Goal: Task Accomplishment & Management: Use online tool/utility

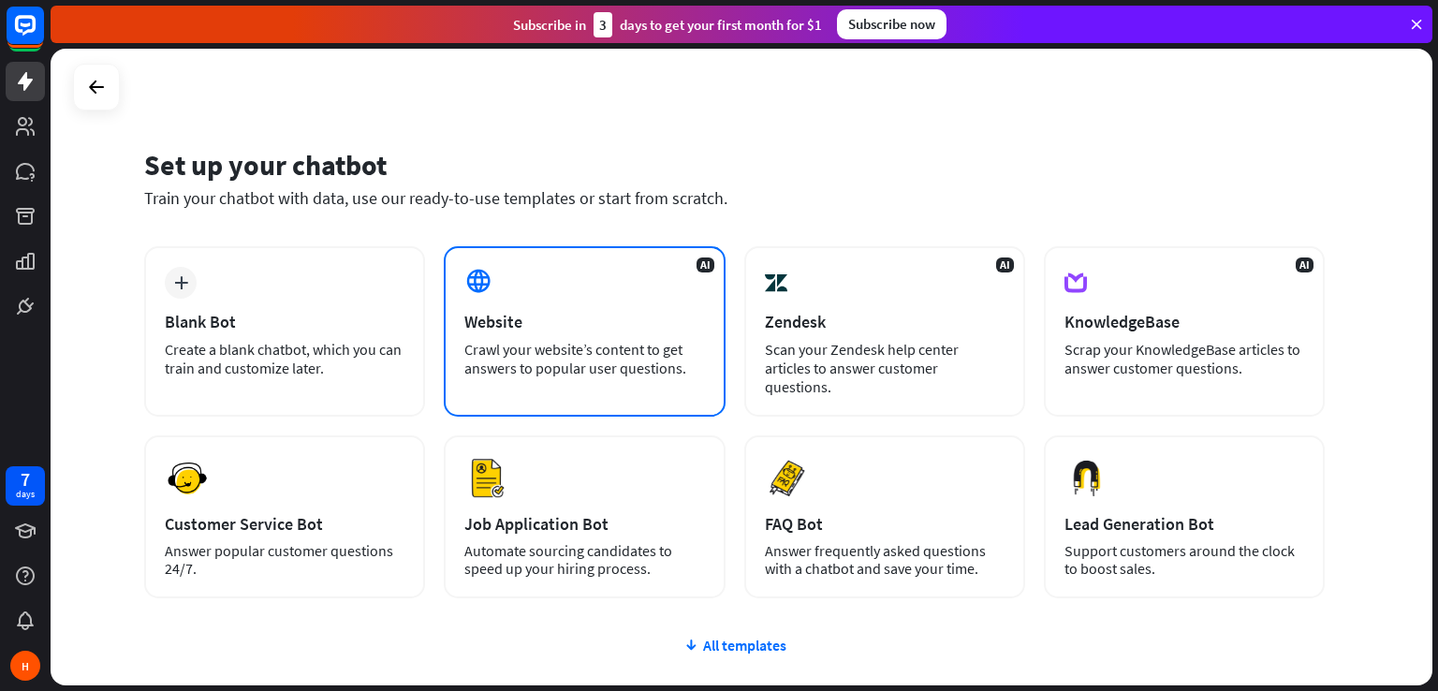
click at [562, 340] on div "Crawl your website’s content to get answers to popular user questions." at bounding box center [584, 358] width 240 height 37
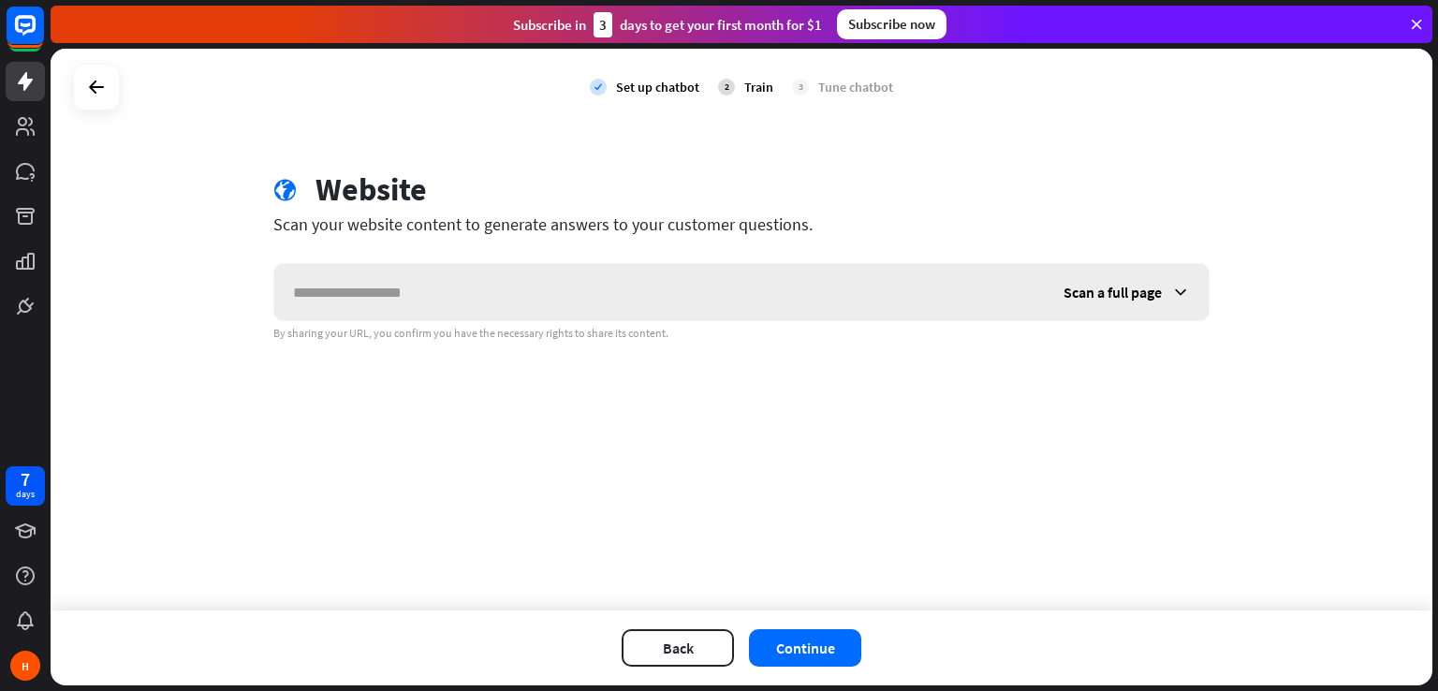
click at [354, 309] on input "text" at bounding box center [659, 292] width 770 height 56
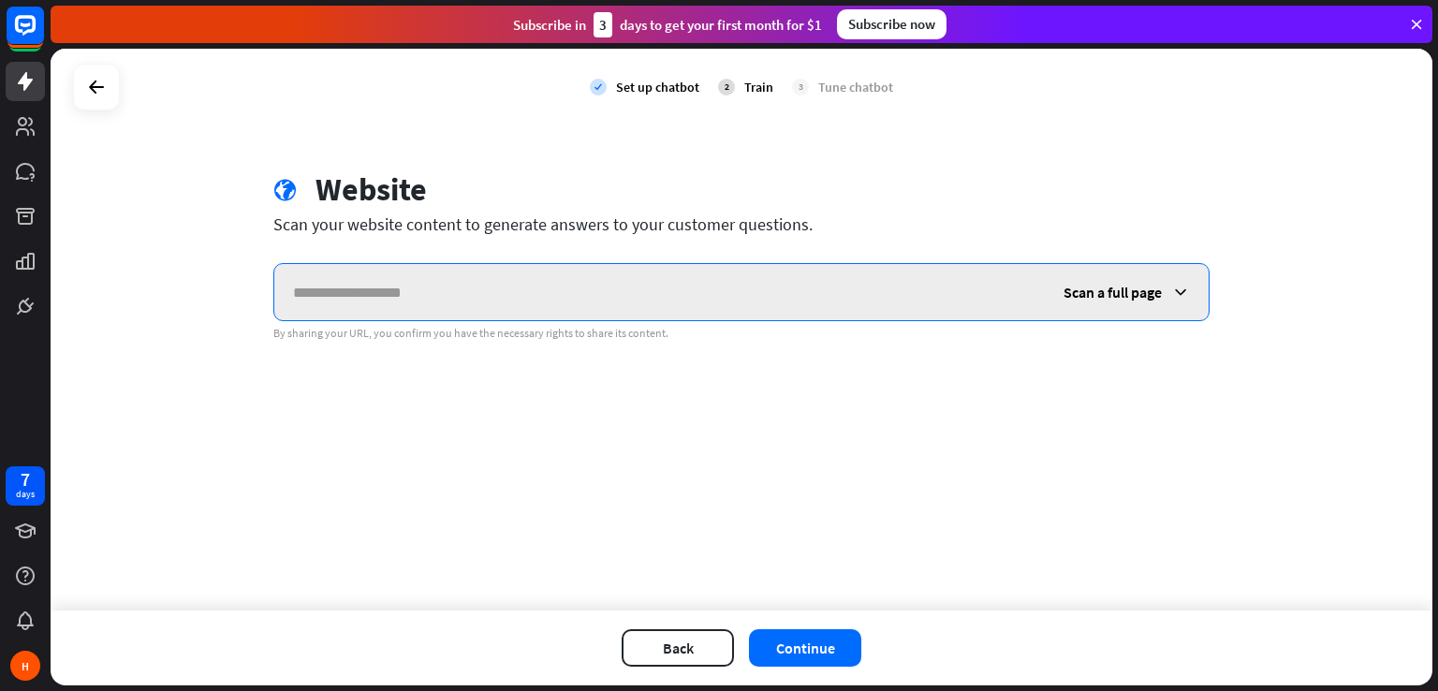
click at [549, 304] on input "text" at bounding box center [659, 292] width 770 height 56
paste input "**********"
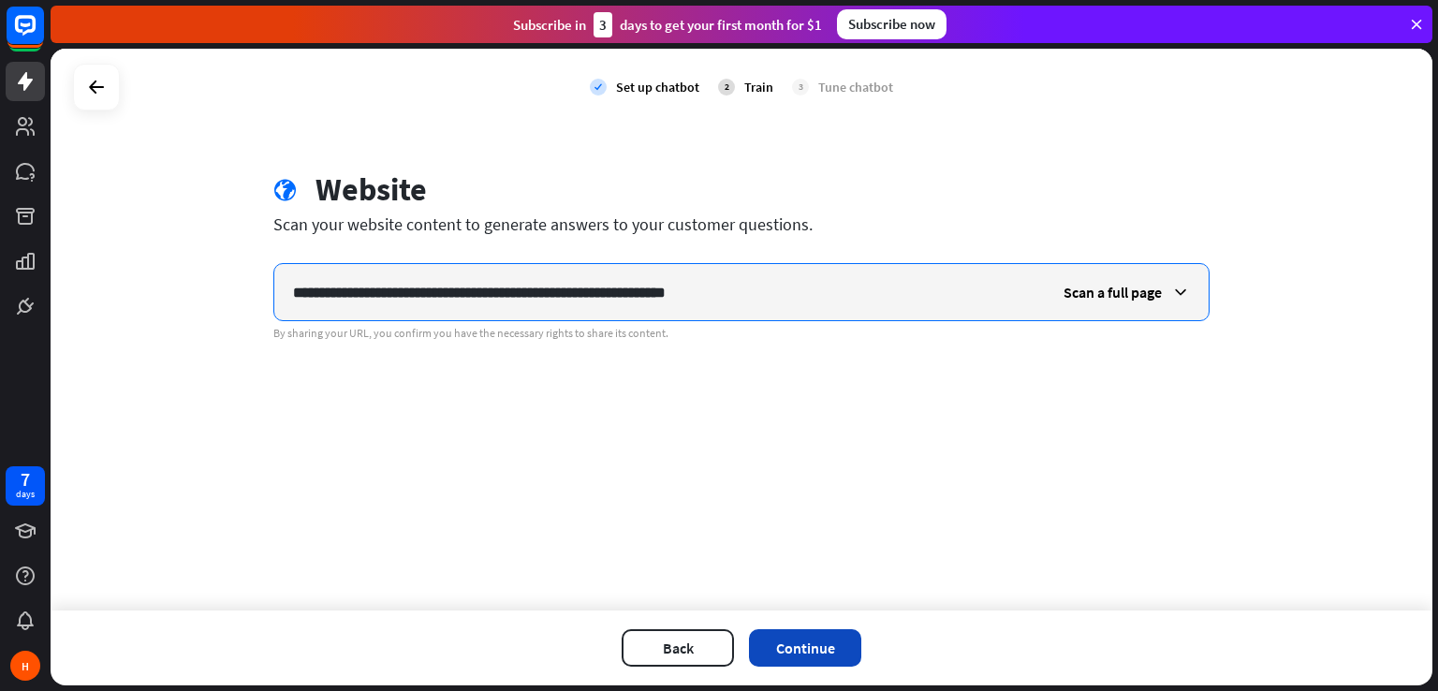
type input "**********"
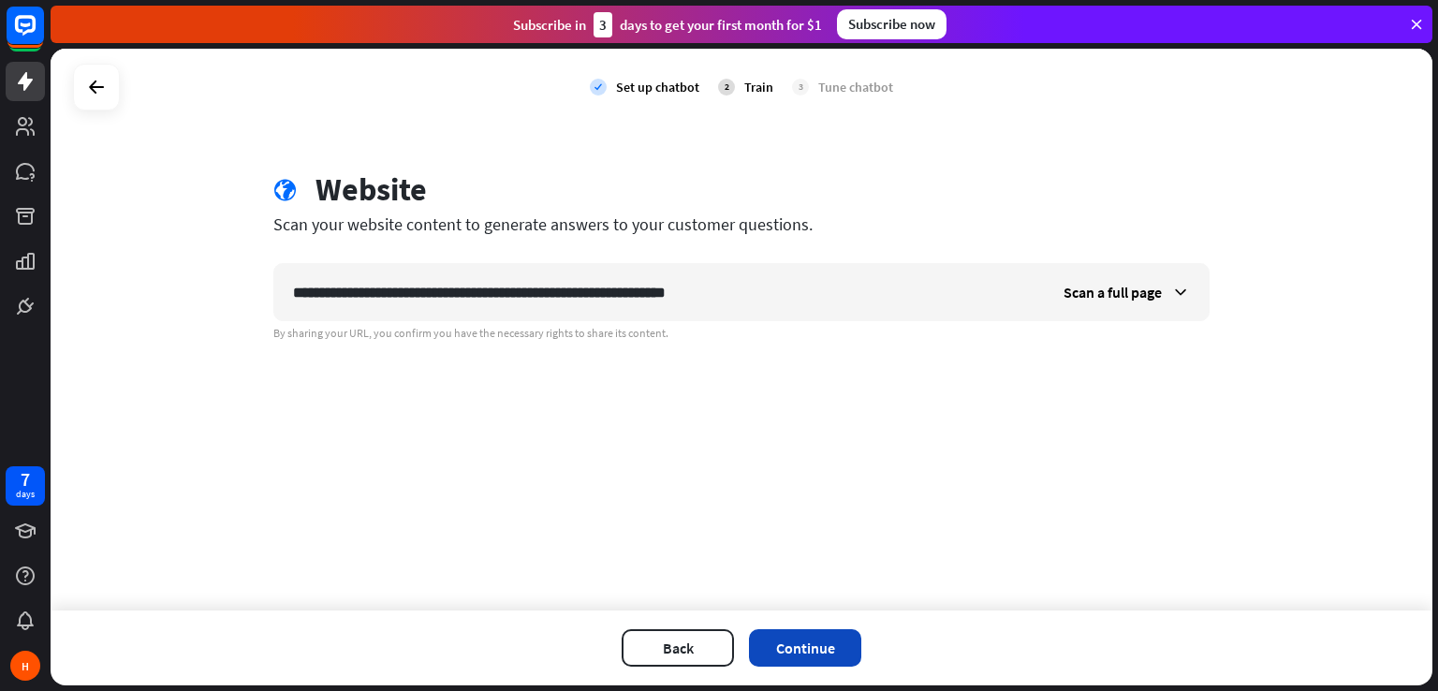
click at [779, 656] on button "Continue" at bounding box center [805, 647] width 112 height 37
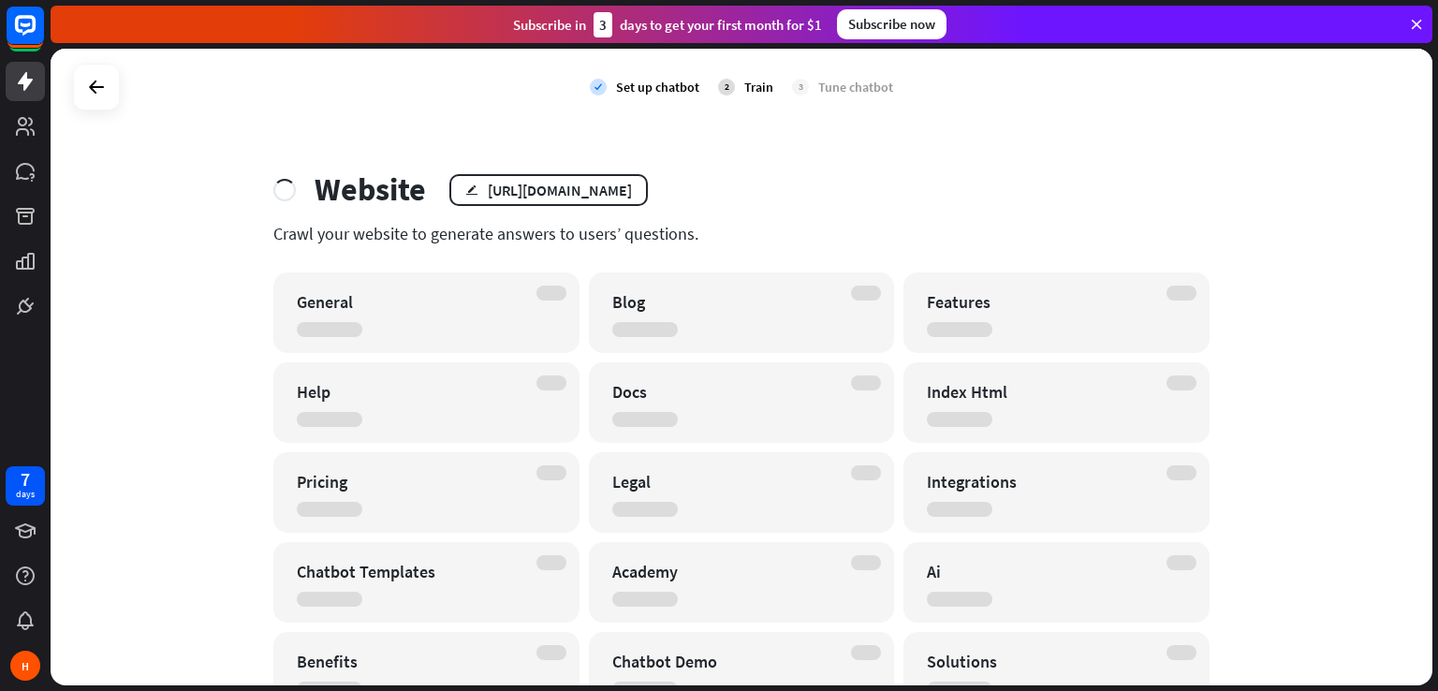
click at [747, 92] on div "Train" at bounding box center [758, 87] width 29 height 17
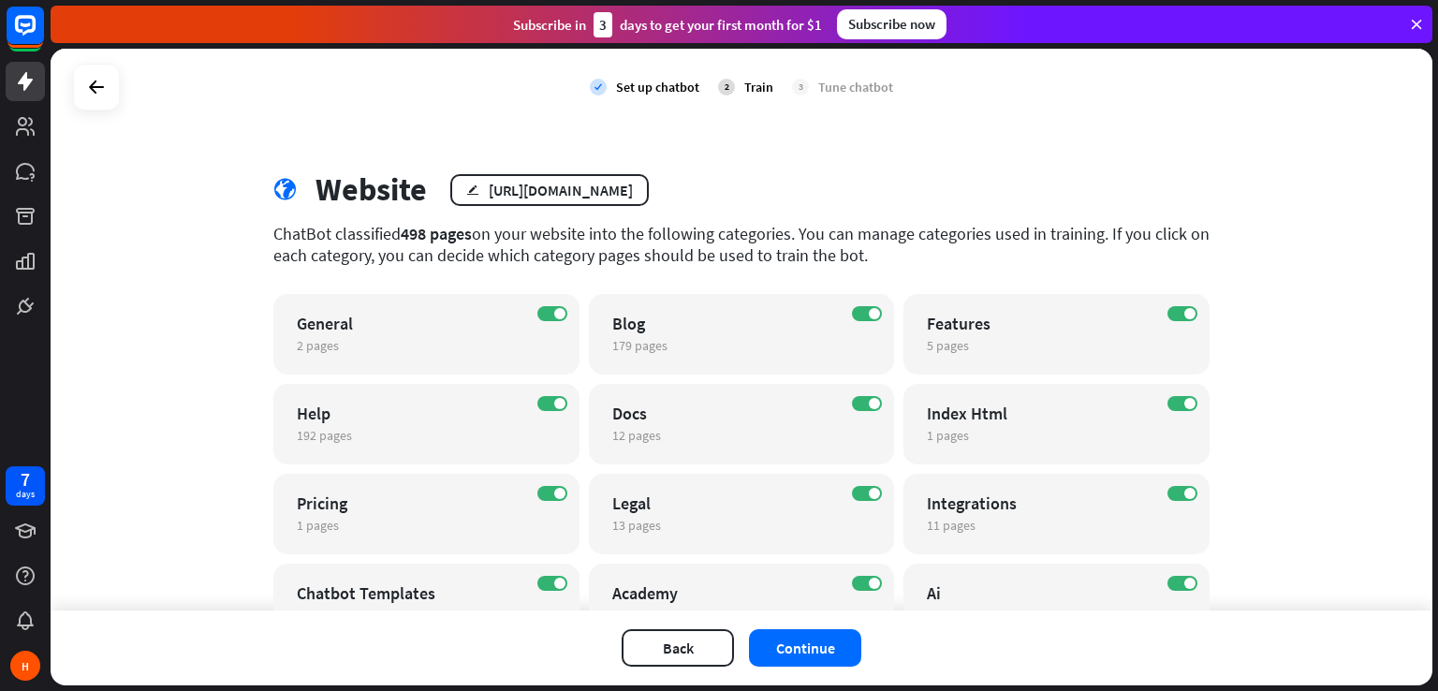
drag, startPoint x: 386, startPoint y: 241, endPoint x: 558, endPoint y: 241, distance: 172.3
click at [558, 241] on div "ChatBot classified 498 pages on your website into the following categories. You…" at bounding box center [741, 244] width 936 height 43
click at [793, 649] on button "Continue" at bounding box center [805, 647] width 112 height 37
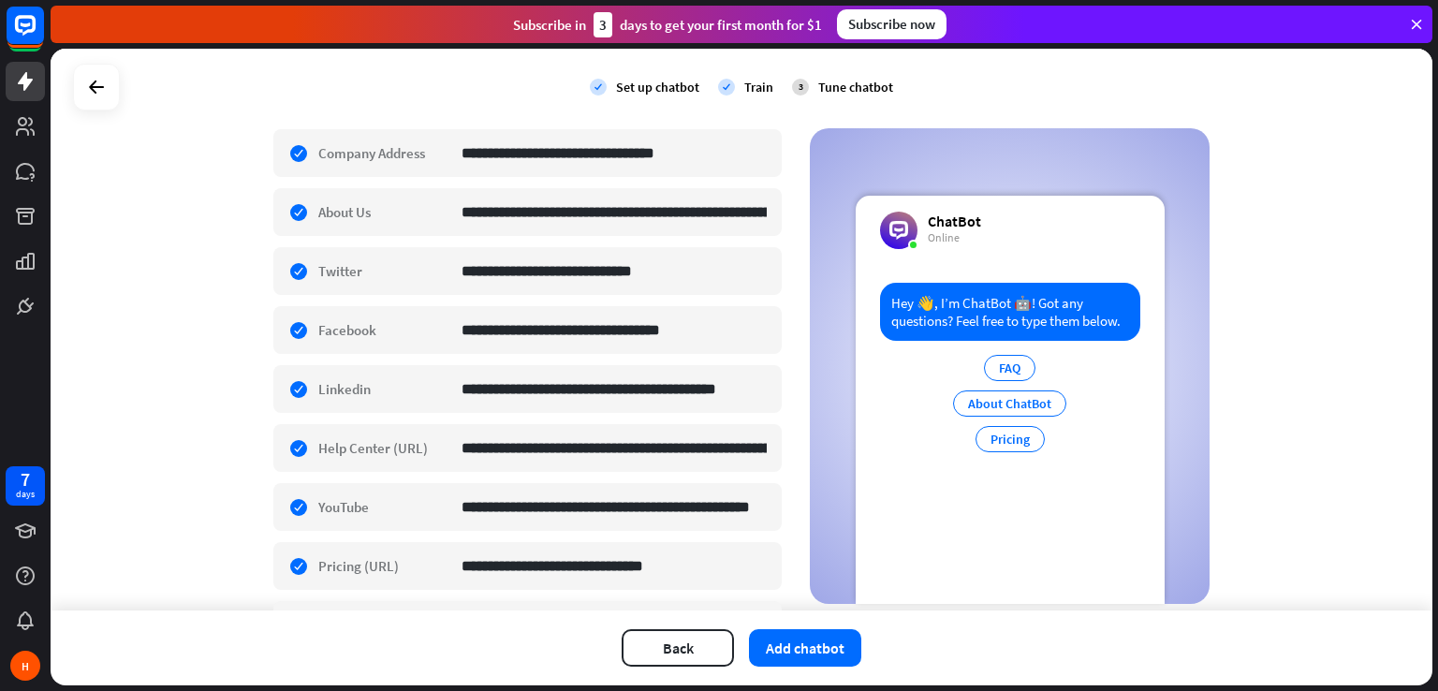
scroll to position [655, 0]
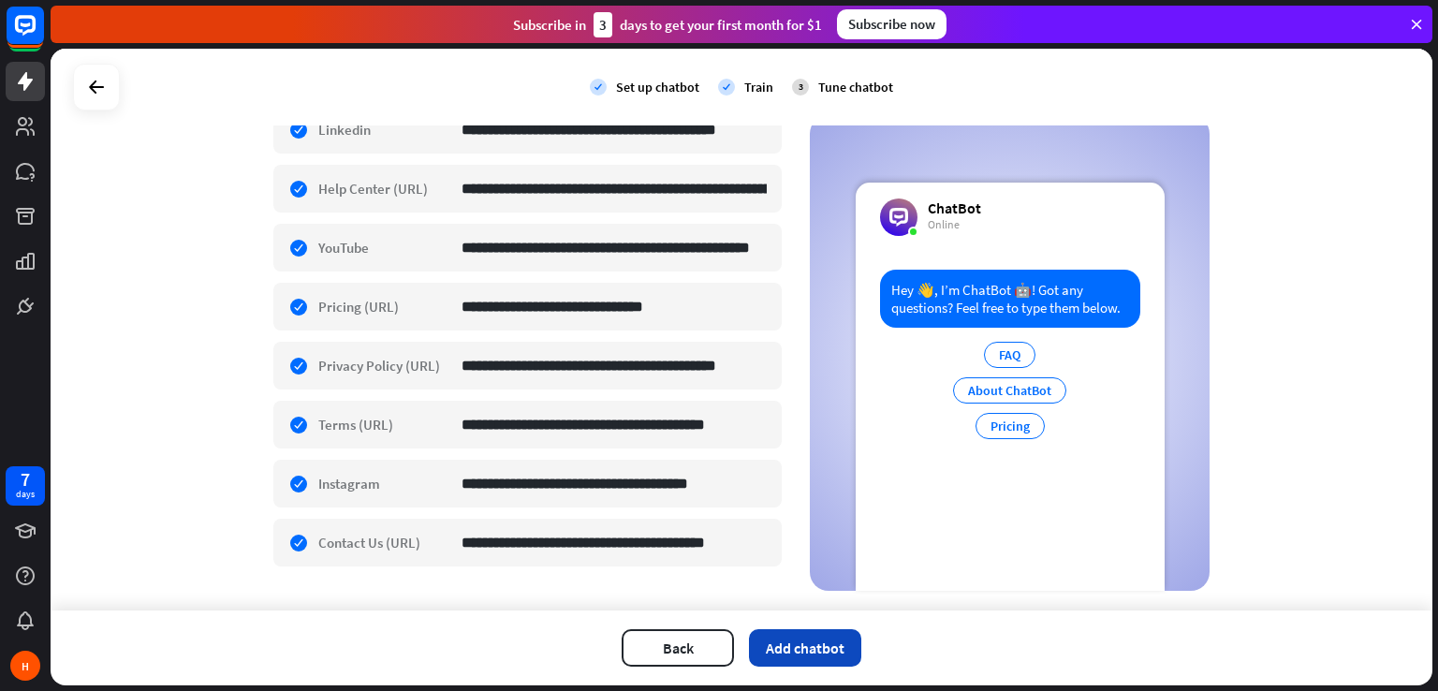
click at [774, 633] on button "Add chatbot" at bounding box center [805, 647] width 112 height 37
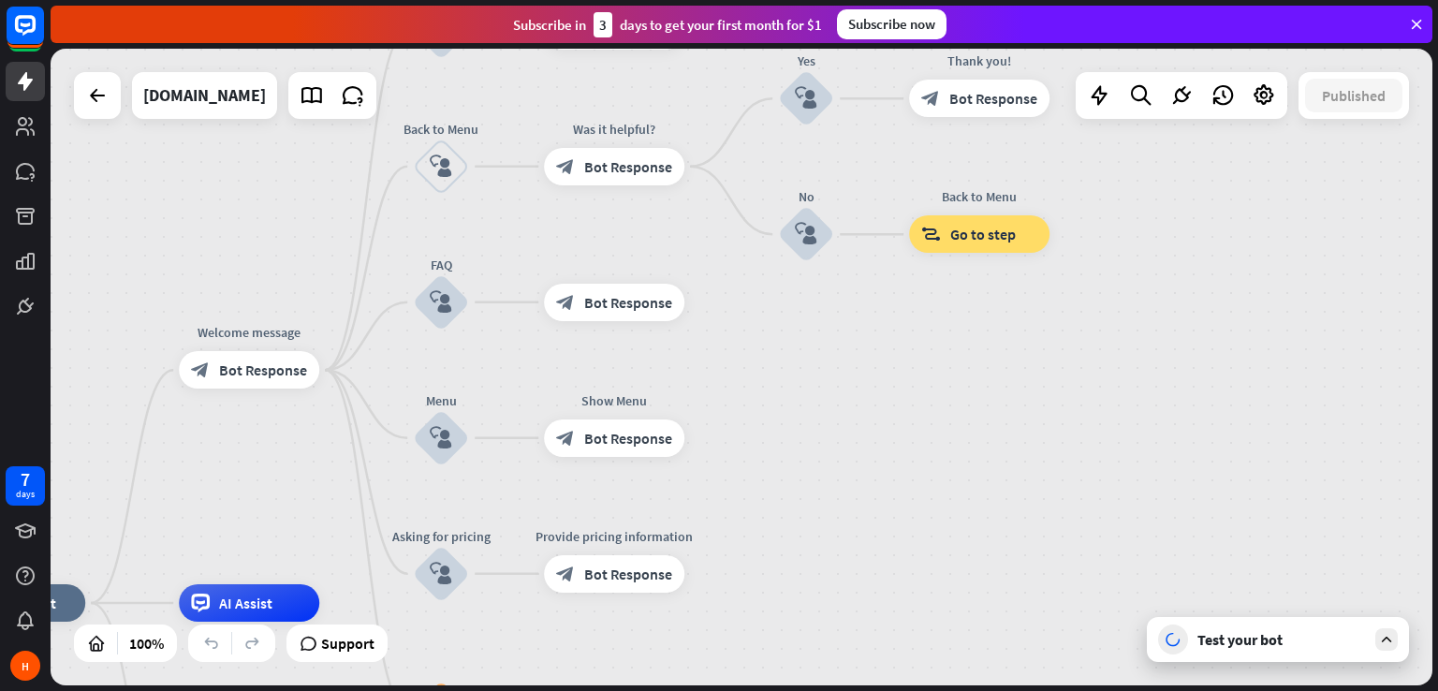
drag, startPoint x: 715, startPoint y: 488, endPoint x: 317, endPoint y: 712, distance: 456.9
click at [317, 690] on html "7 days H close Product Help First steps Get started with ChatBot Help Center Fo…" at bounding box center [719, 345] width 1438 height 691
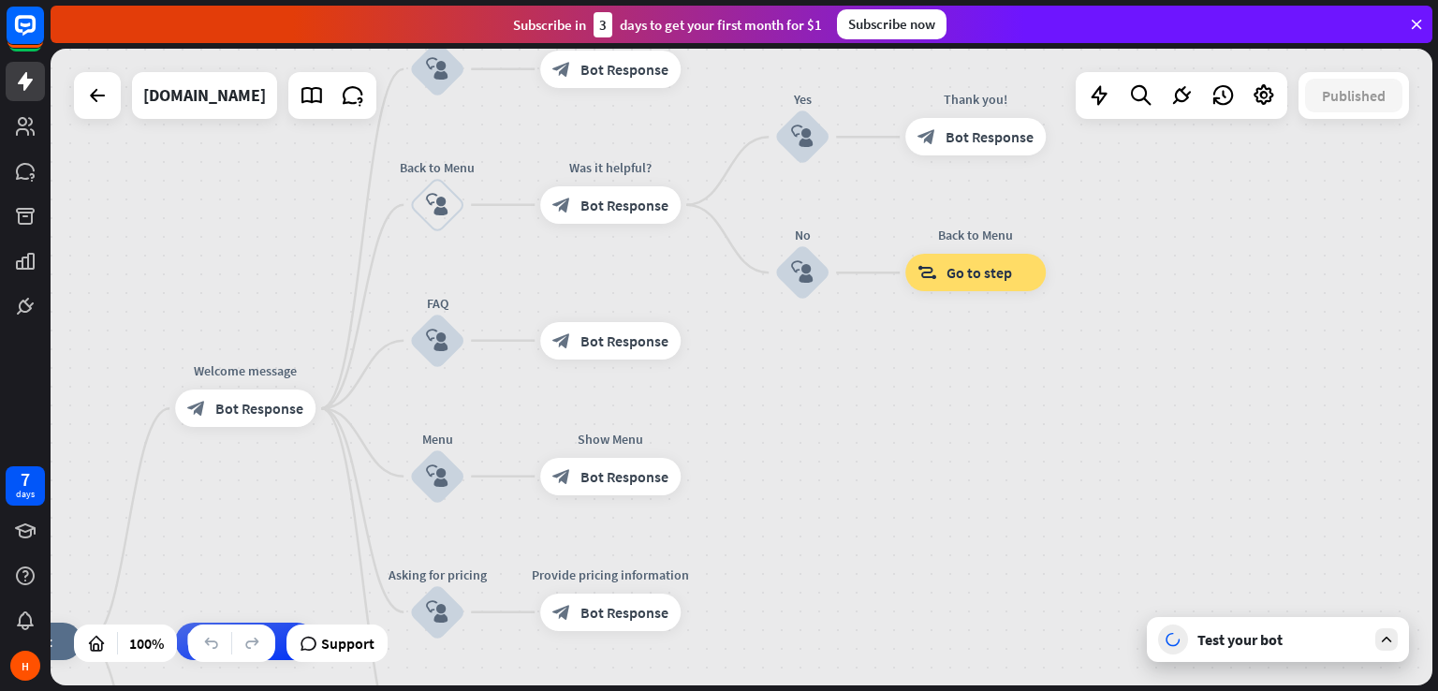
drag, startPoint x: 770, startPoint y: 365, endPoint x: 801, endPoint y: 480, distance: 119.5
click at [796, 485] on div "home_2 Start point Welcome message block_bot_response Bot Response About us blo…" at bounding box center [742, 367] width 1382 height 637
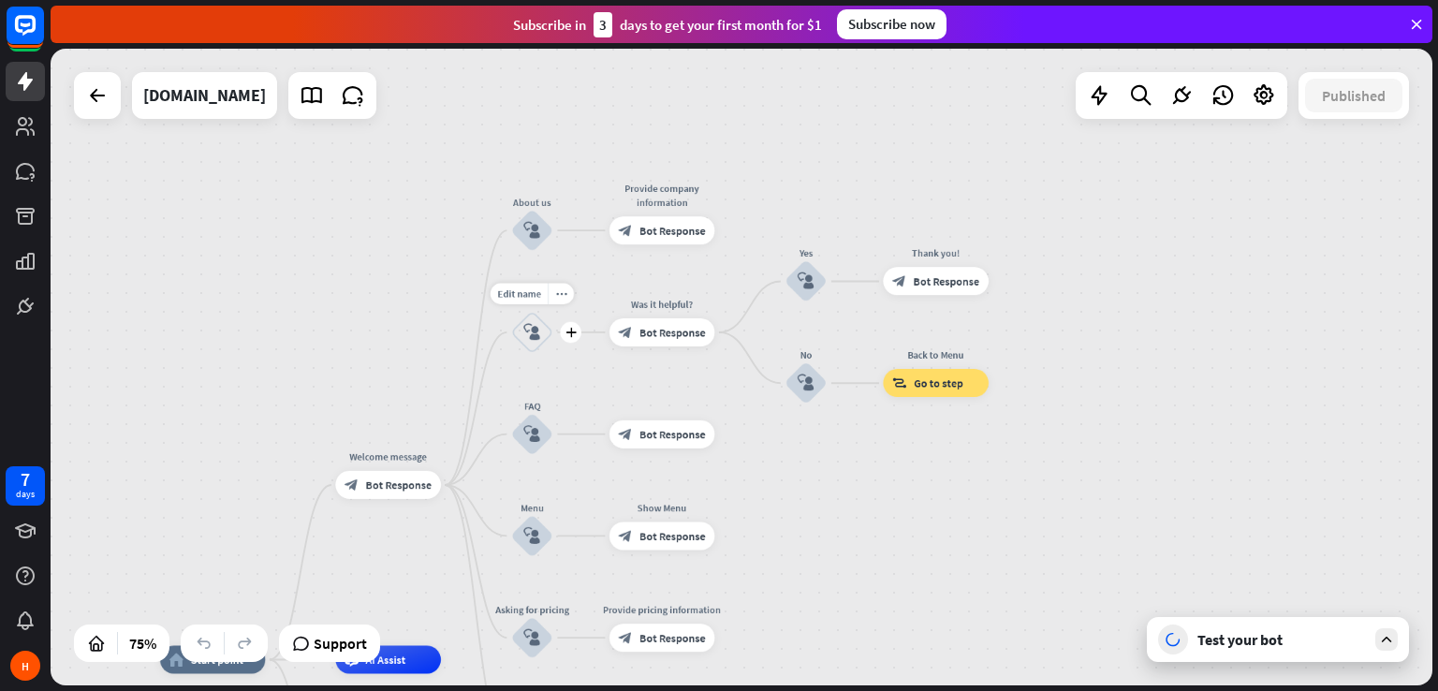
click at [534, 332] on icon "block_user_input" at bounding box center [531, 332] width 17 height 17
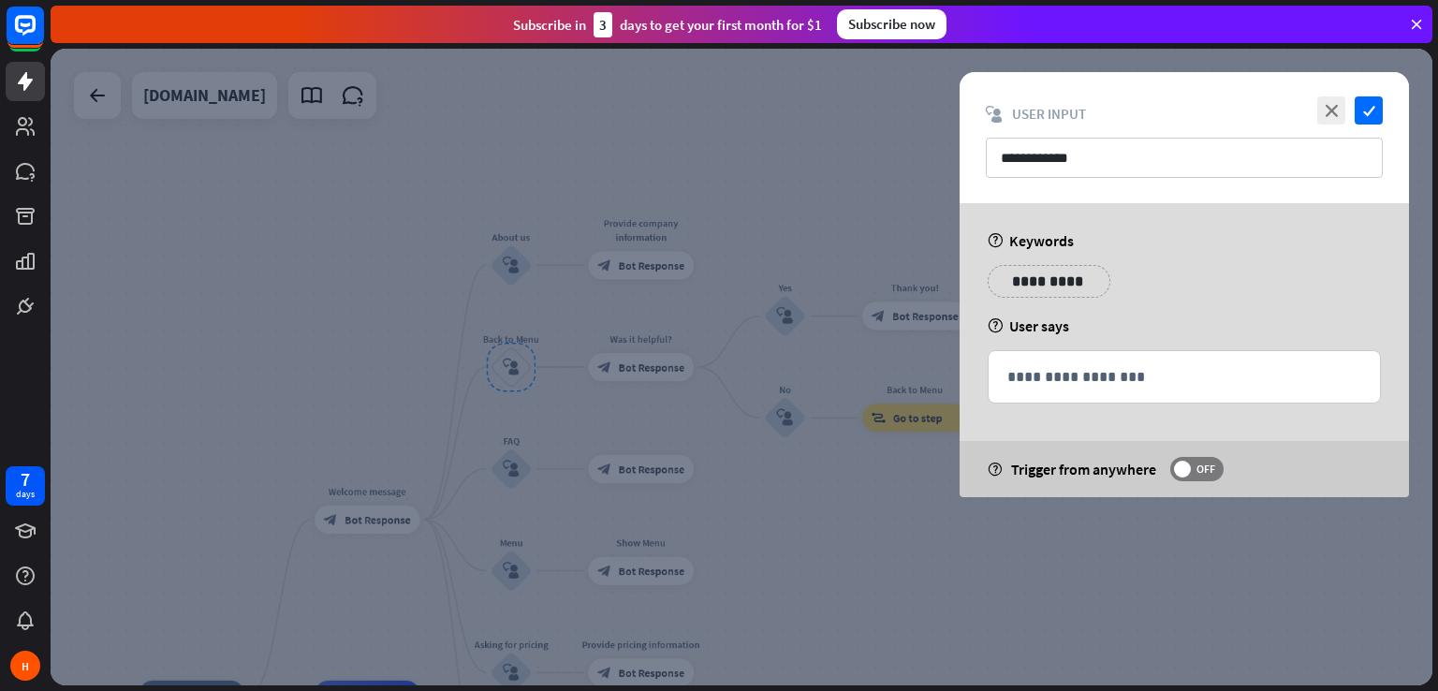
click at [231, 250] on div at bounding box center [742, 367] width 1382 height 637
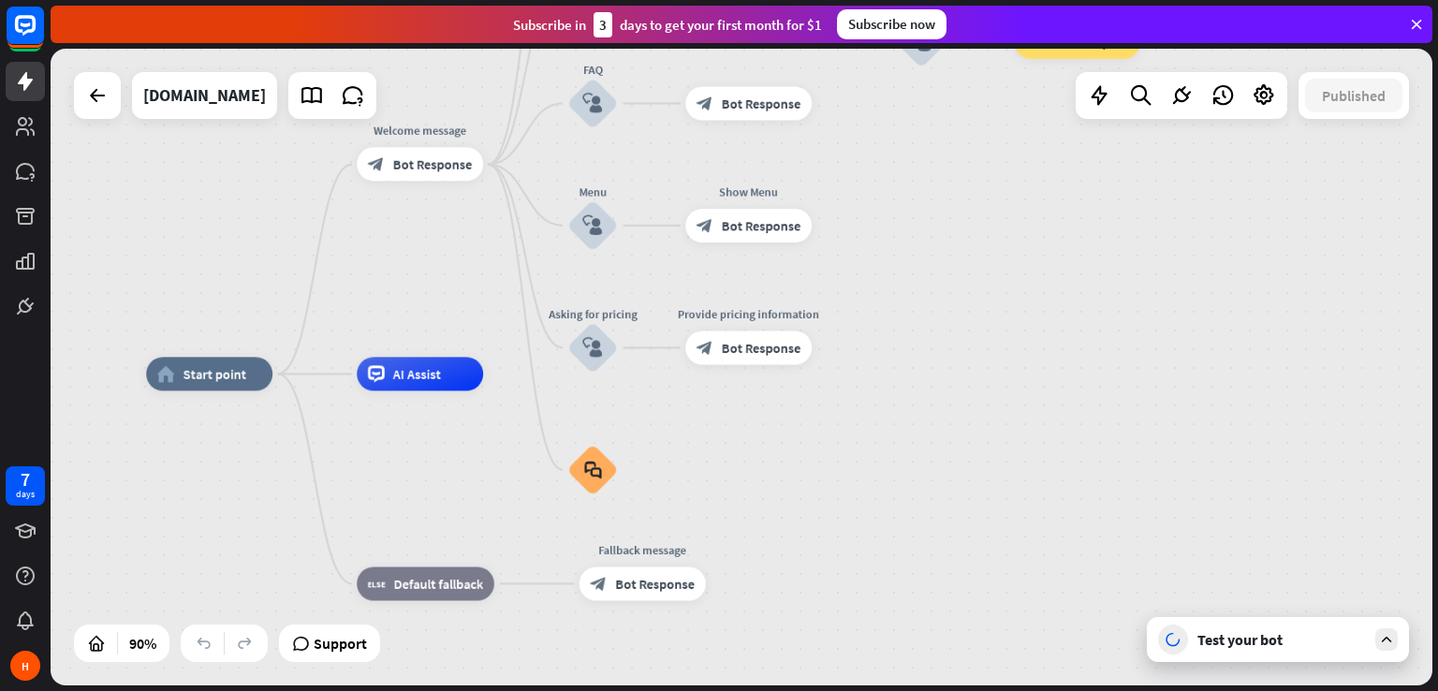
drag, startPoint x: 863, startPoint y: 513, endPoint x: 913, endPoint y: 106, distance: 410.3
click at [913, 106] on div "home_2 Start point Welcome message block_bot_response Bot Response About us blo…" at bounding box center [742, 367] width 1382 height 637
click at [636, 593] on div "block_bot_response Bot Response" at bounding box center [643, 583] width 126 height 34
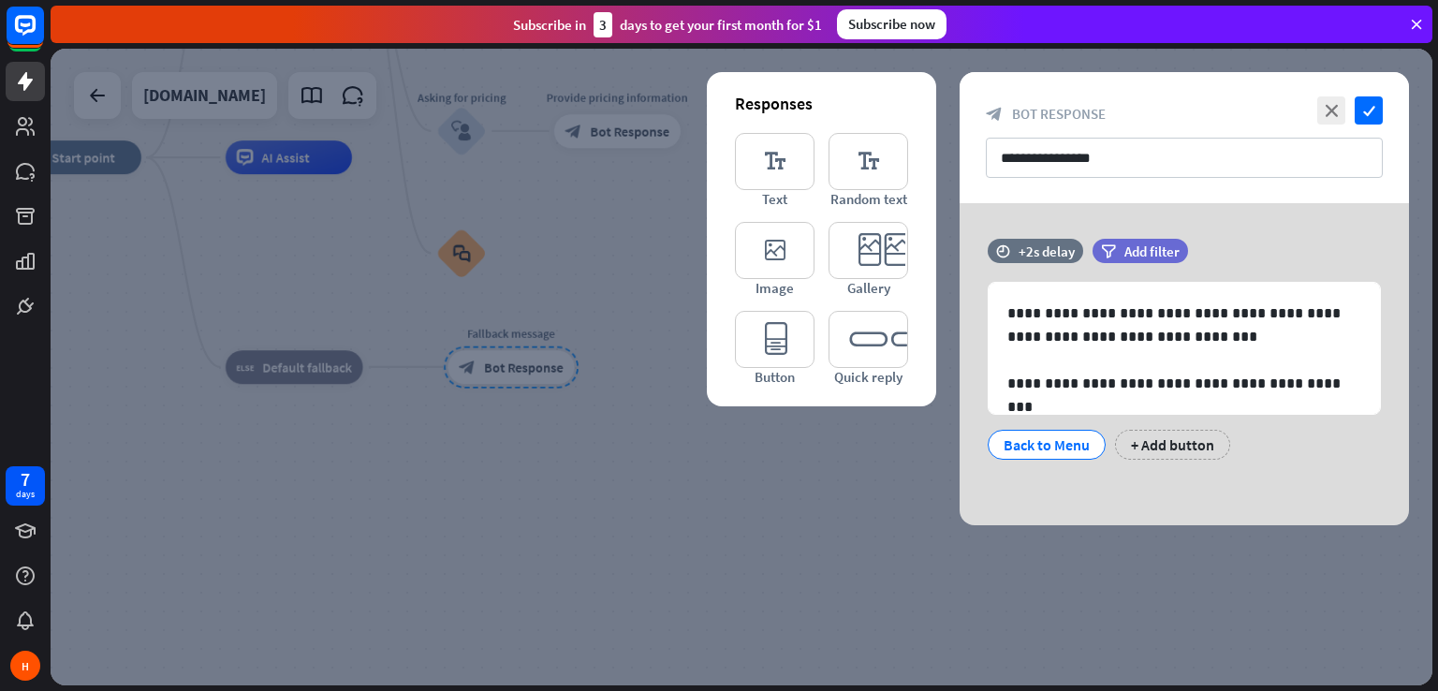
click at [837, 525] on div at bounding box center [742, 367] width 1382 height 637
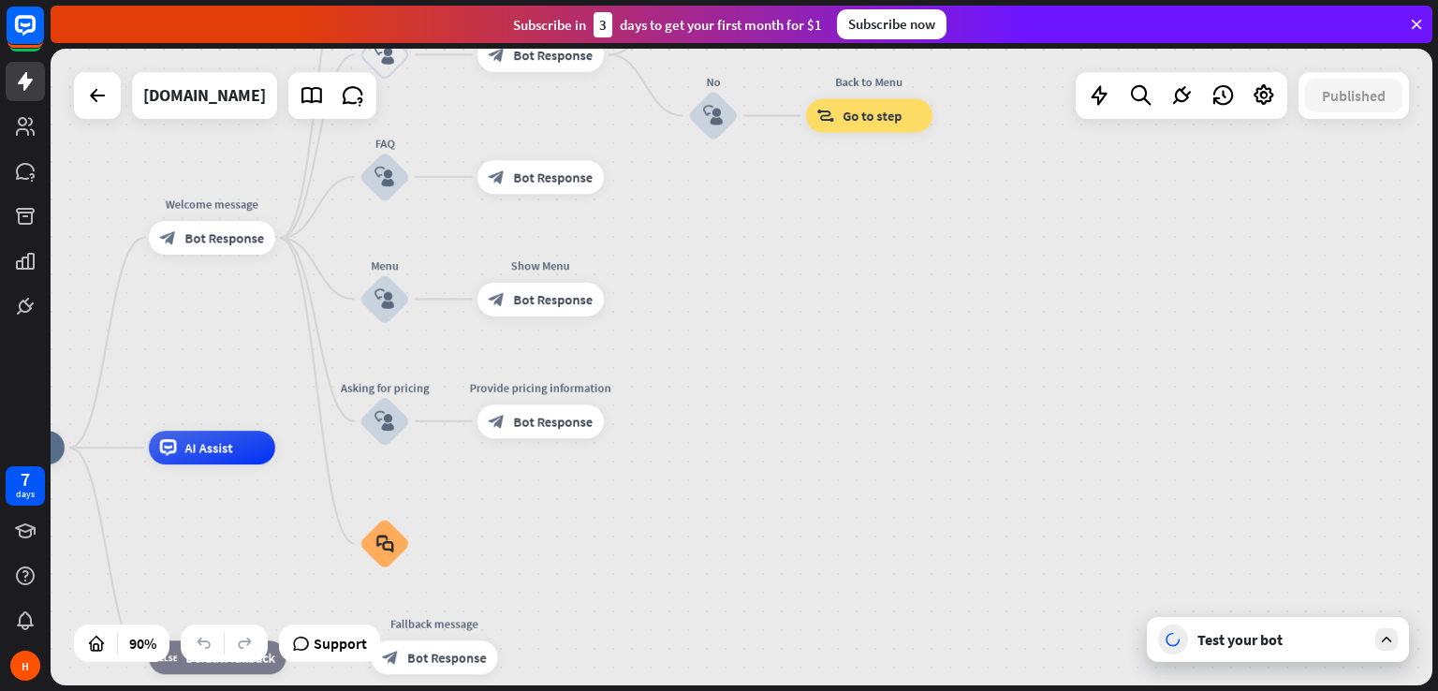
drag, startPoint x: 828, startPoint y: 283, endPoint x: 756, endPoint y: 550, distance: 277.0
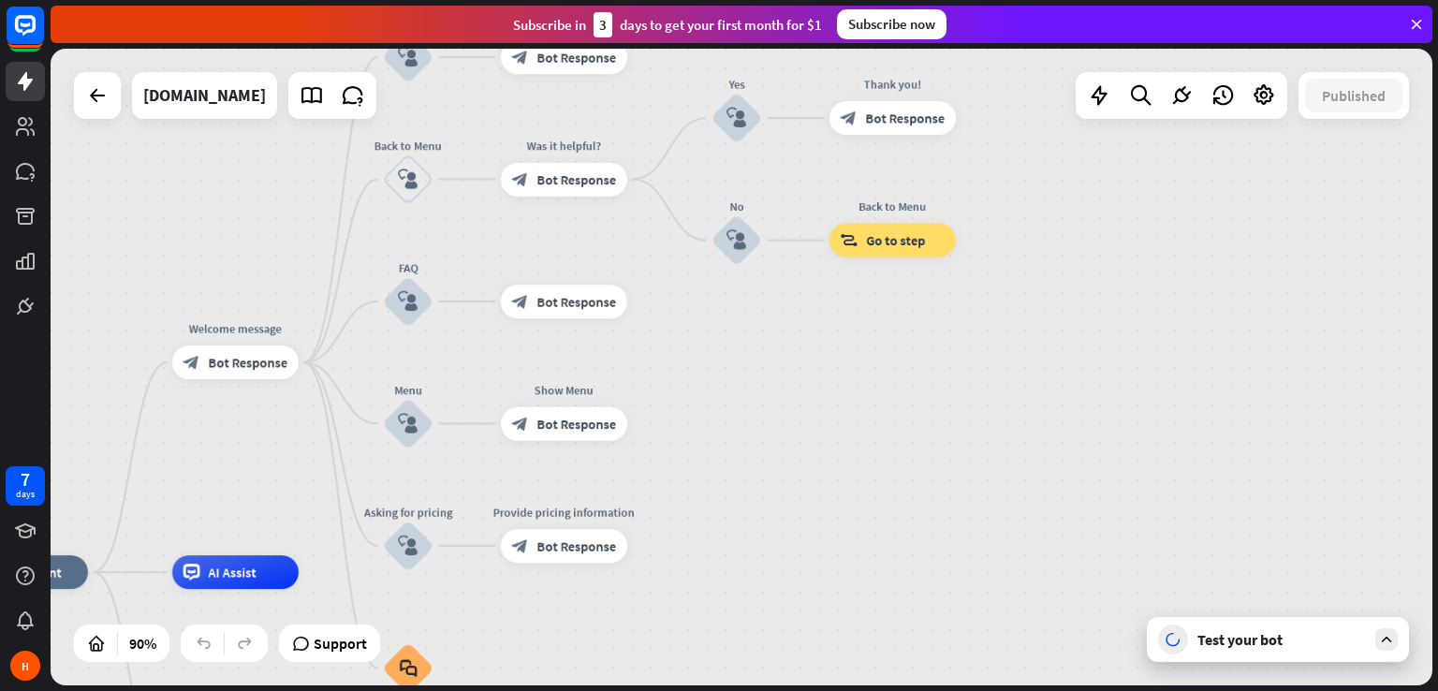
drag, startPoint x: 909, startPoint y: 365, endPoint x: 925, endPoint y: 486, distance: 121.8
click at [925, 486] on div "home_2 Start point Welcome message block_bot_response Bot Response About us blo…" at bounding box center [742, 367] width 1382 height 637
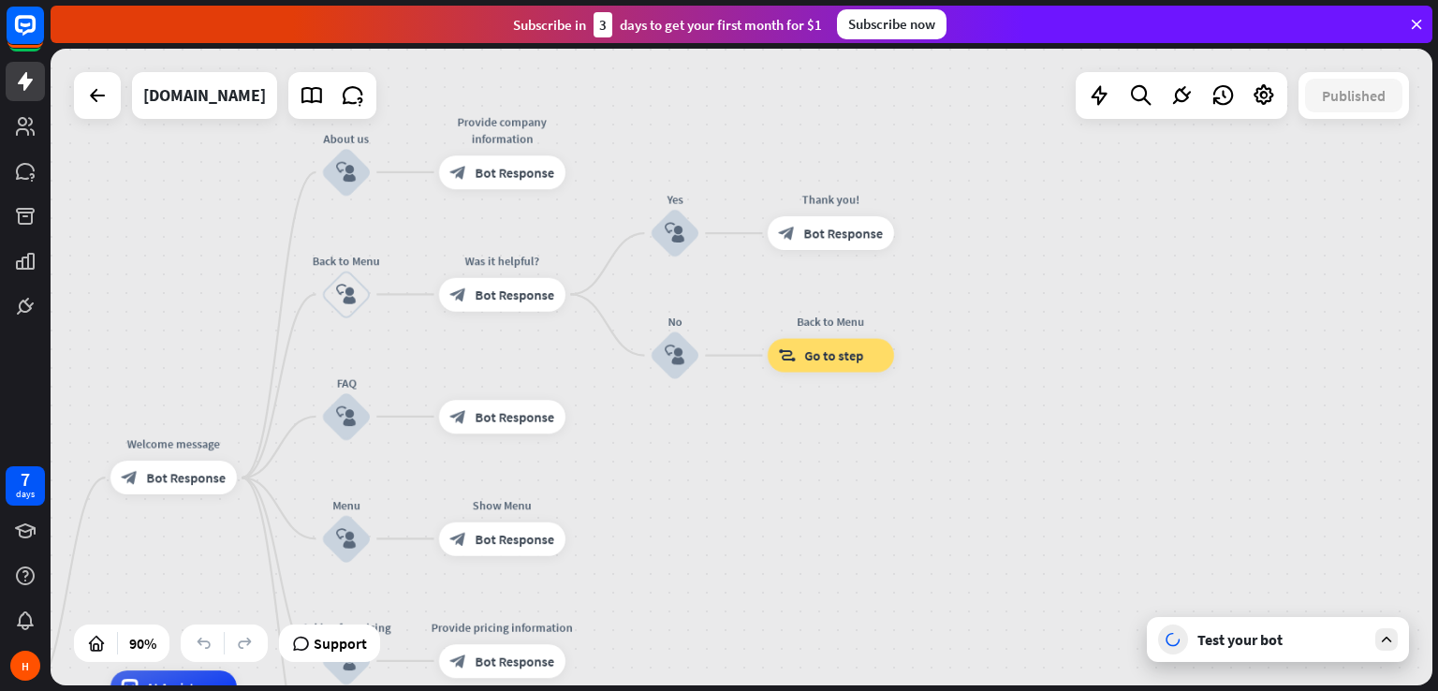
drag, startPoint x: 885, startPoint y: 331, endPoint x: 823, endPoint y: 447, distance: 130.7
click at [823, 447] on div "home_2 Start point Welcome message block_bot_response Bot Response About us blo…" at bounding box center [742, 367] width 1382 height 637
click at [824, 360] on span "Go to step" at bounding box center [834, 355] width 59 height 17
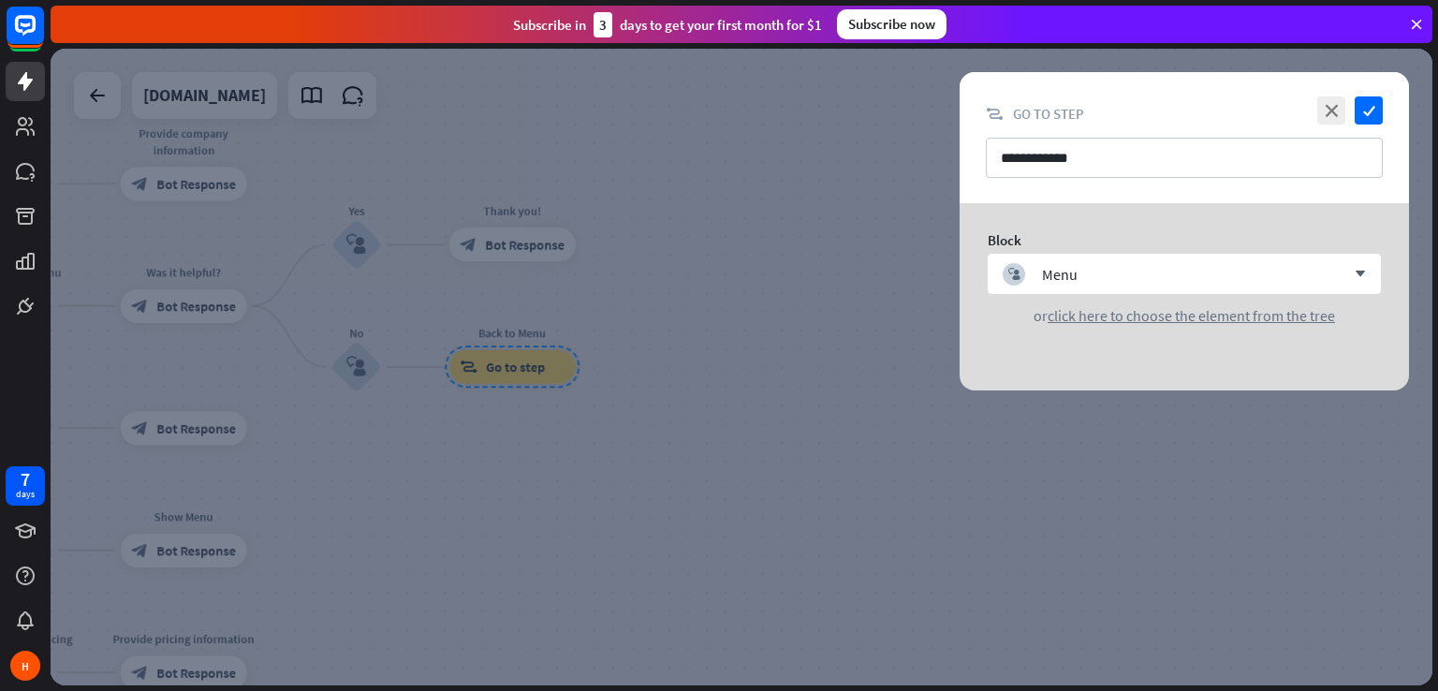
click at [820, 401] on div at bounding box center [742, 367] width 1382 height 637
